Goal: Communication & Community: Answer question/provide support

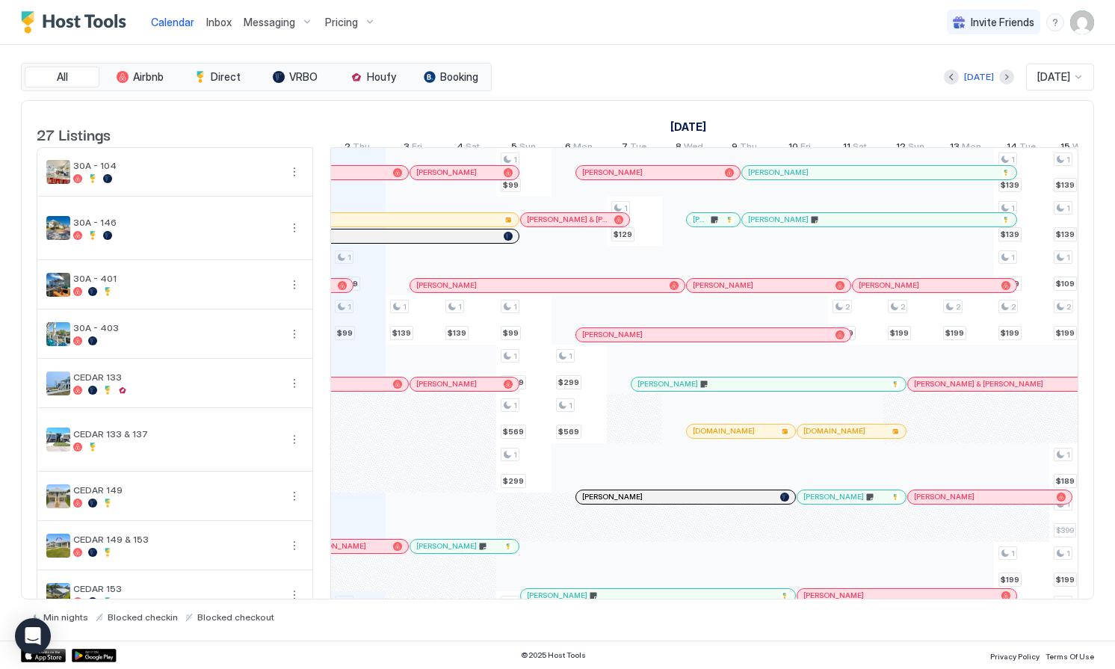
click at [452, 224] on div "Angela" at bounding box center [319, 220] width 358 height 10
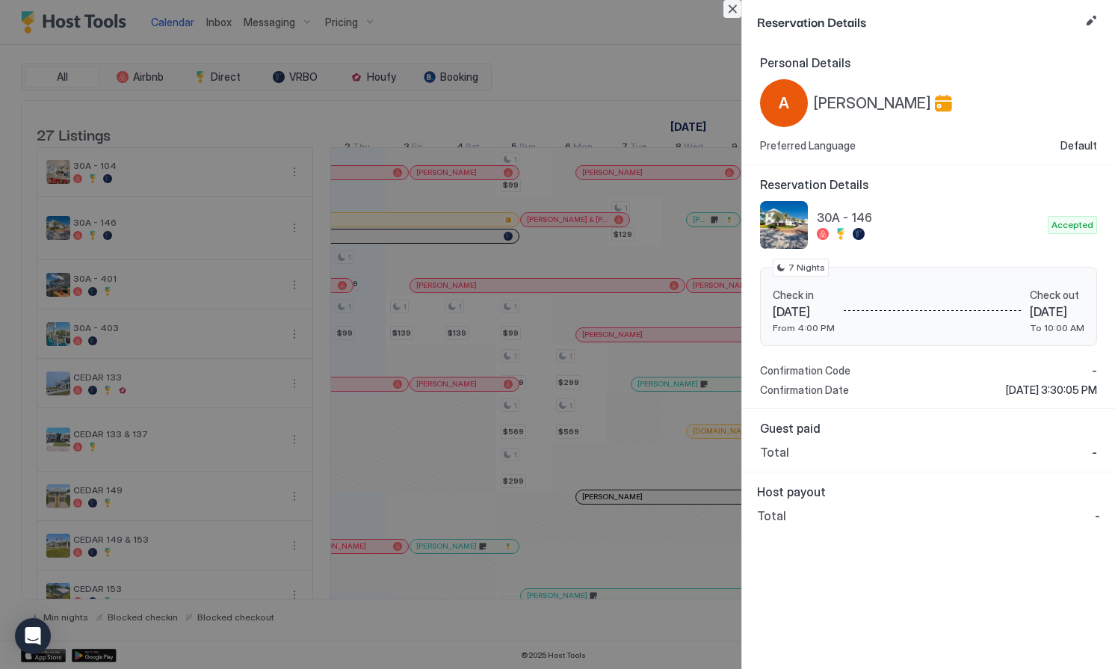
click at [734, 4] on button "Close" at bounding box center [732, 9] width 18 height 18
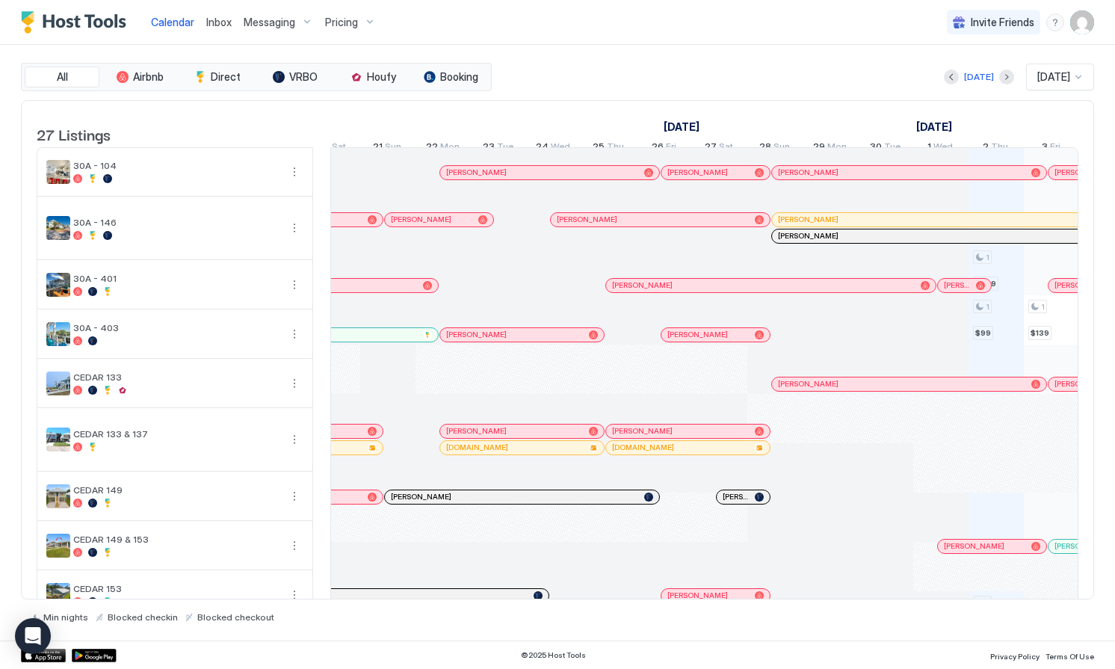
click at [562, 246] on div at bounding box center [553, 221] width 55 height 49
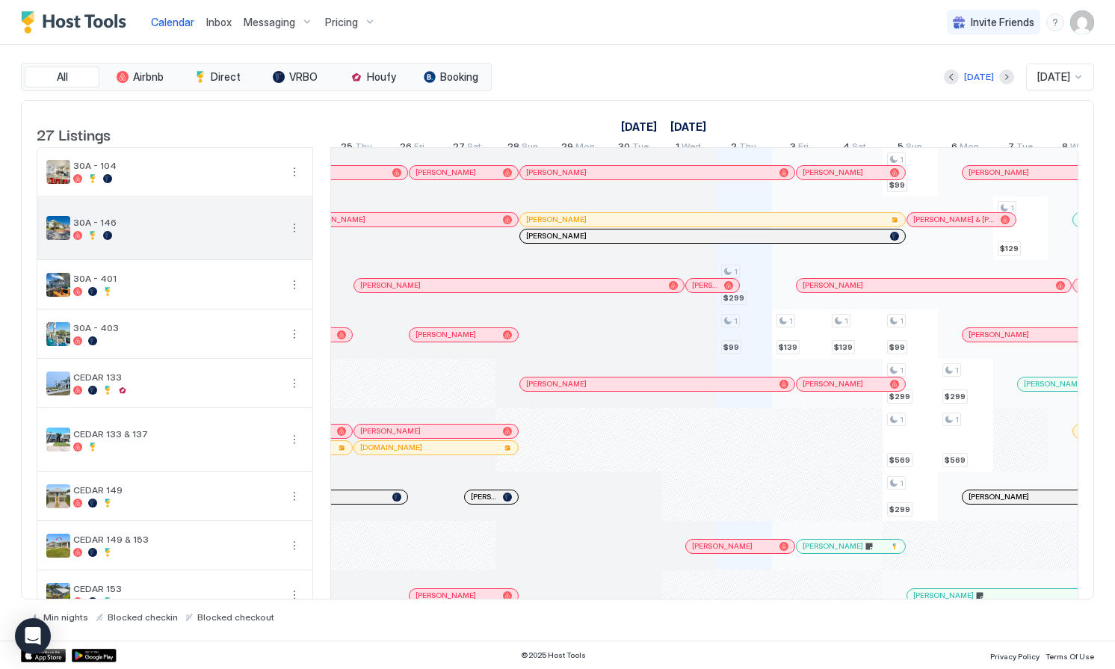
click at [296, 237] on button "More options" at bounding box center [295, 228] width 18 height 18
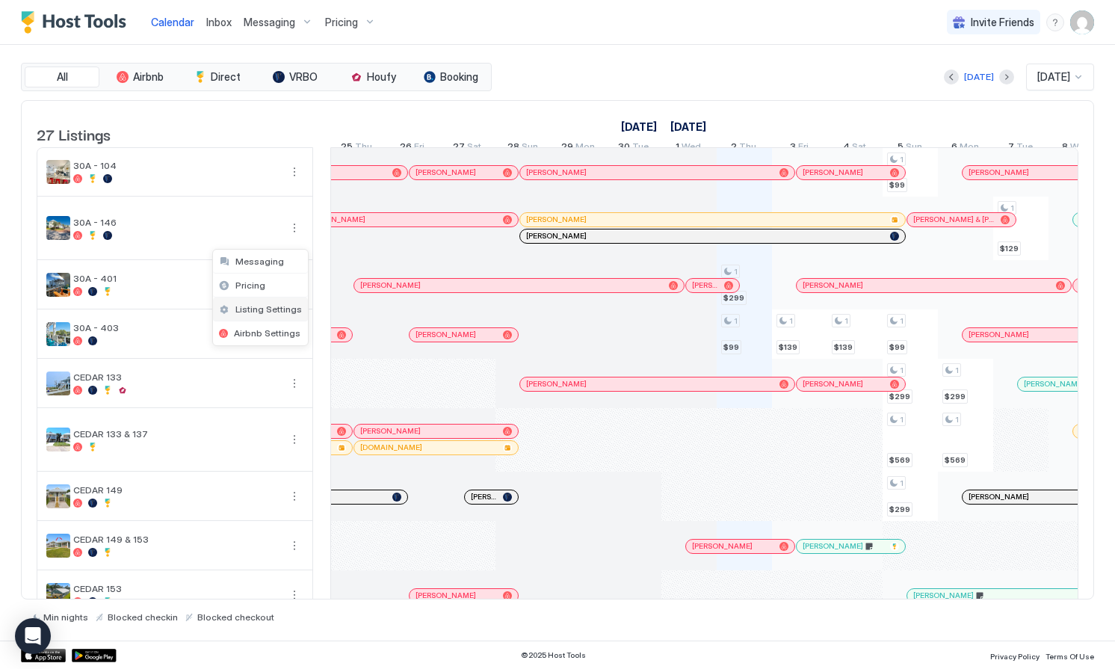
click at [255, 307] on span "Listing Settings" at bounding box center [268, 308] width 67 height 11
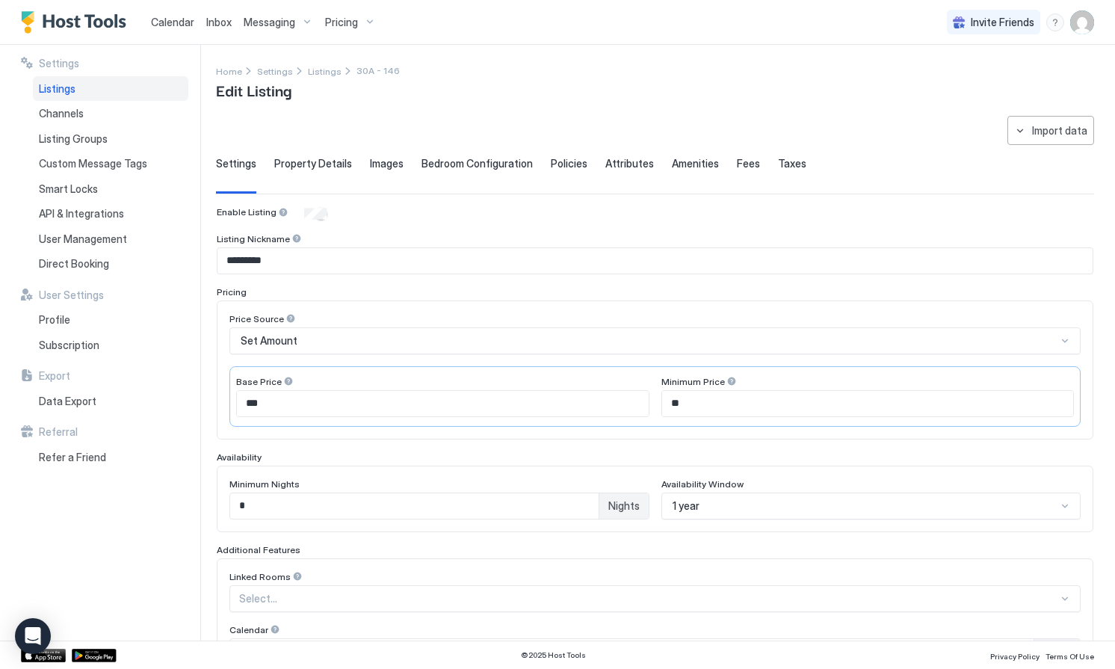
click at [215, 25] on span "Inbox" at bounding box center [218, 22] width 25 height 13
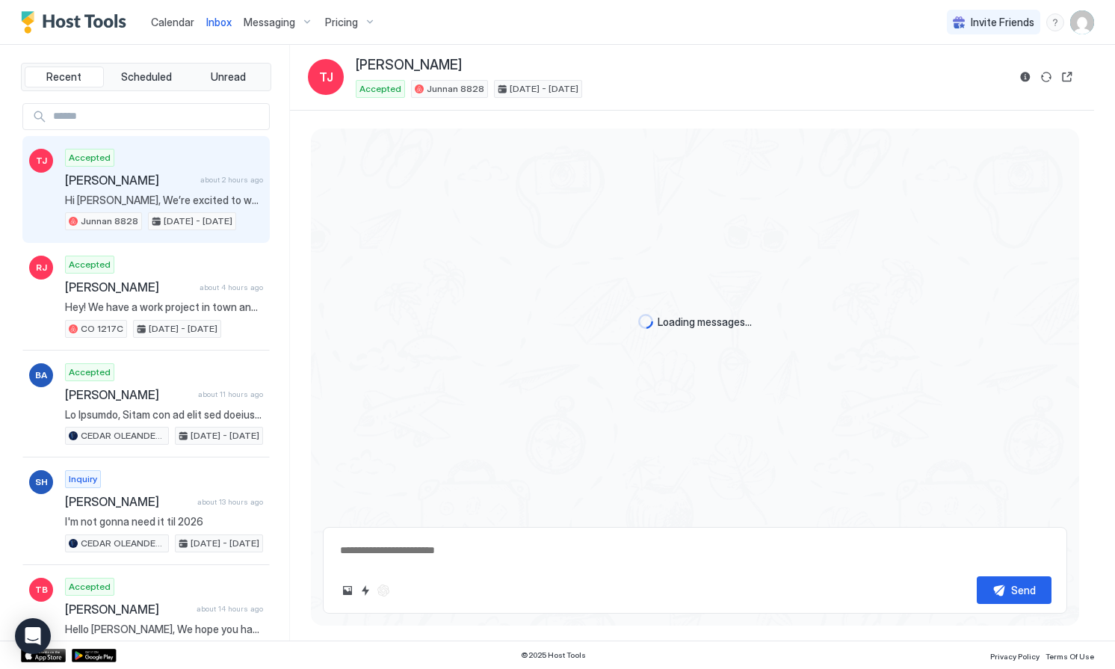
type textarea "*"
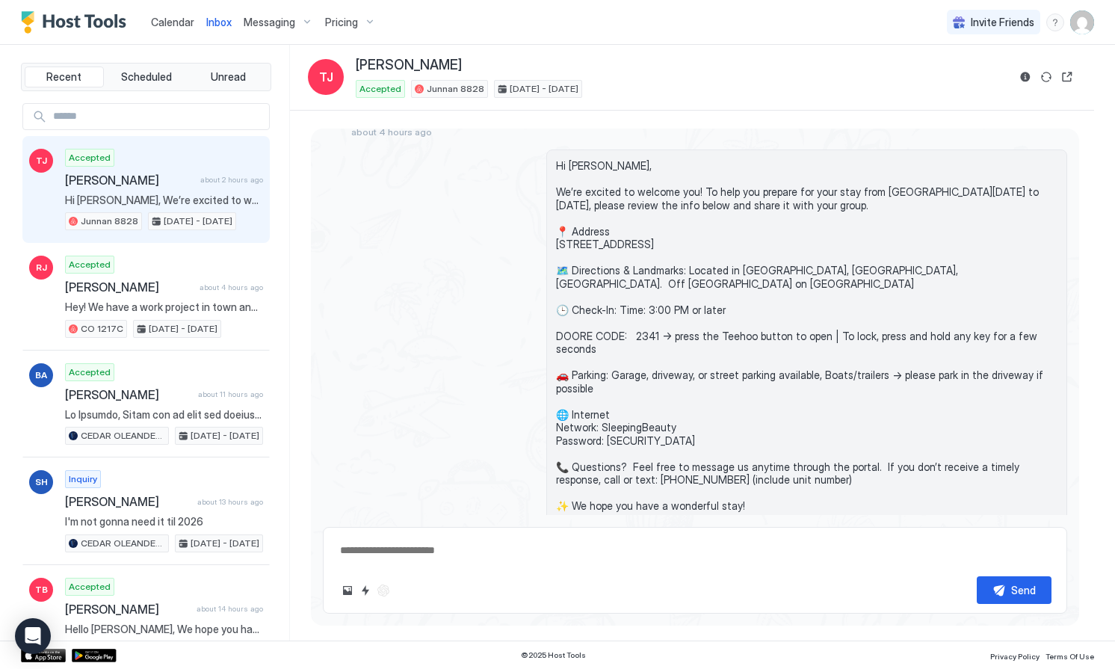
click at [173, 20] on span "Calendar" at bounding box center [172, 22] width 43 height 13
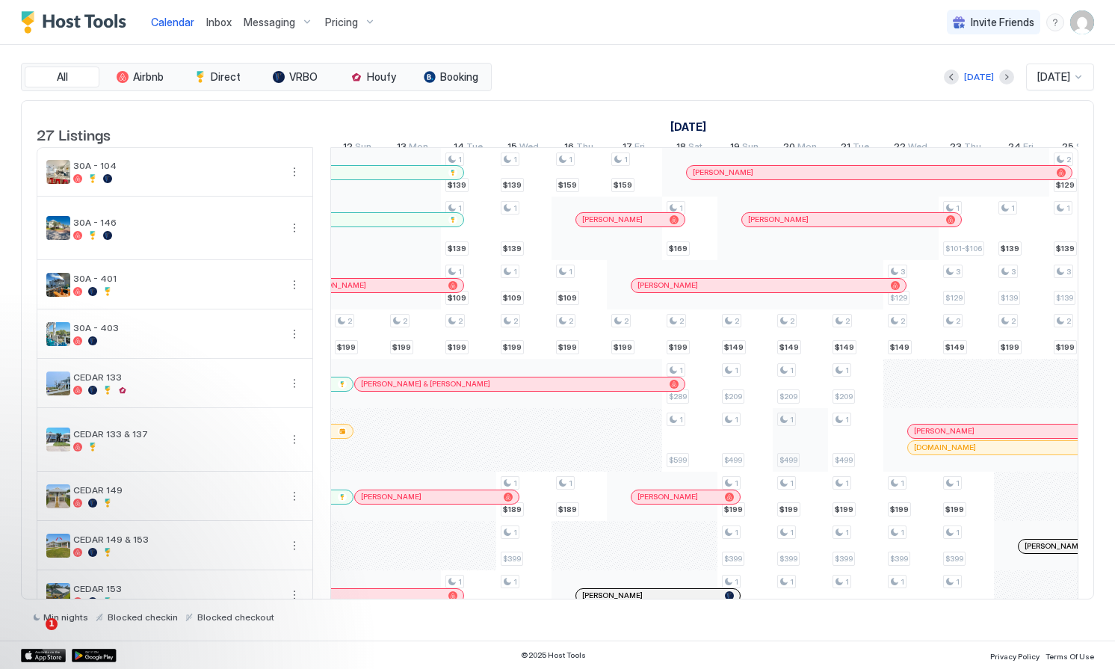
scroll to position [0, 1314]
